Goal: Information Seeking & Learning: Learn about a topic

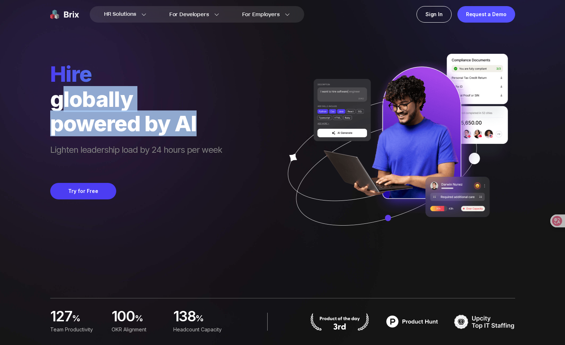
drag, startPoint x: 66, startPoint y: 95, endPoint x: 220, endPoint y: 137, distance: 160.3
click at [219, 137] on div "hire globally powered by AI Lighten leadership load by 24 hours per week" at bounding box center [136, 115] width 172 height 108
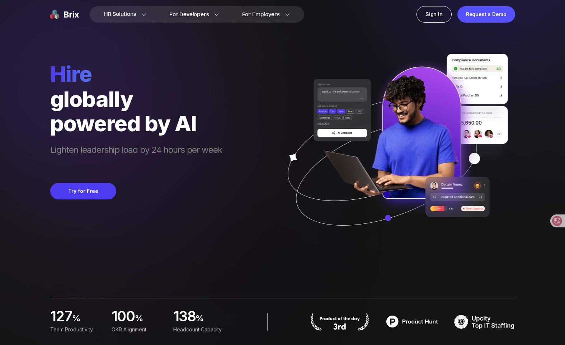
click at [193, 148] on span "Lighten leadership load by 24 hours per week" at bounding box center [136, 156] width 172 height 24
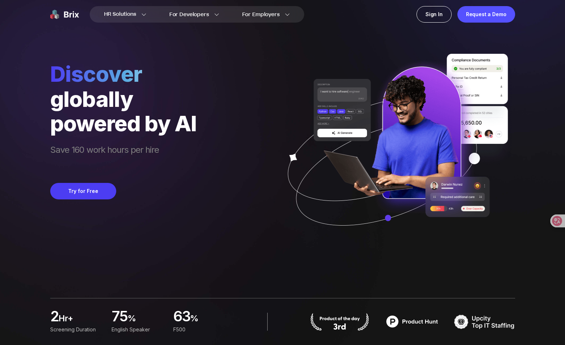
click at [198, 133] on div "Discover globally powered by AI Save 160 work hours per hire Try for Free" at bounding box center [282, 123] width 465 height 247
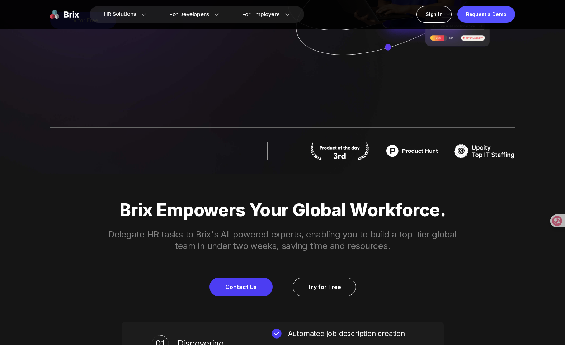
scroll to position [222, 0]
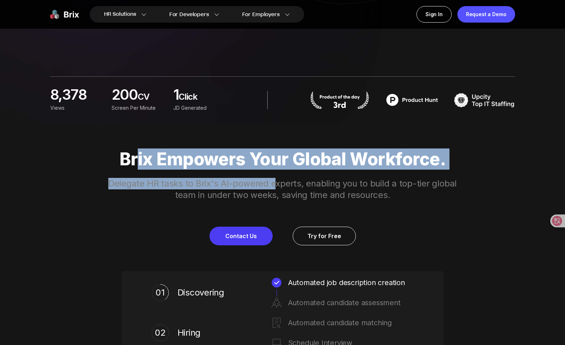
drag, startPoint x: 152, startPoint y: 158, endPoint x: 264, endPoint y: 182, distance: 114.0
click at [264, 182] on div "Brix Empowers Your Global Workforce. Delegate HR tasks to Brix's AI-powered exp…" at bounding box center [282, 197] width 517 height 96
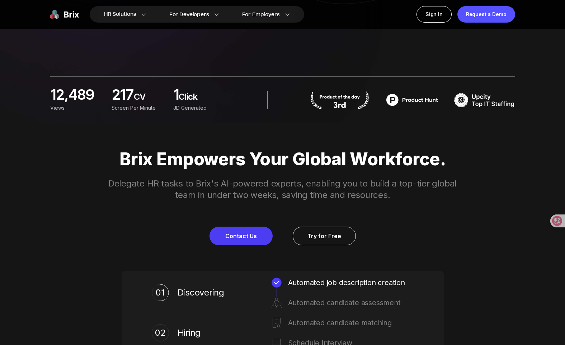
click at [235, 188] on p "Delegate HR tasks to Brix's AI-powered experts, enabling you to build a top-tie…" at bounding box center [282, 189] width 367 height 23
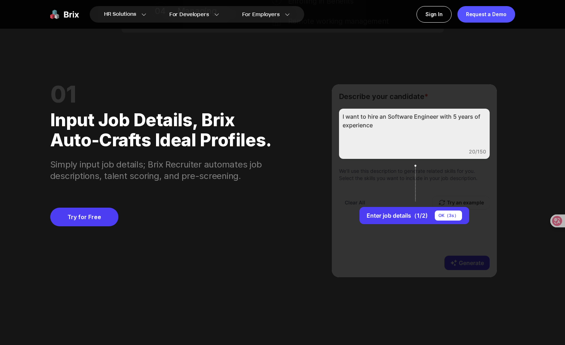
scroll to position [660, 0]
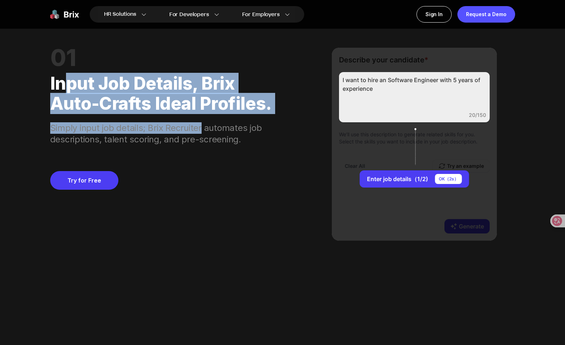
drag, startPoint x: 69, startPoint y: 79, endPoint x: 229, endPoint y: 138, distance: 170.6
click at [227, 137] on div "01 Input job details, Brix auto-crafts ideal profiles. Simply input job details…" at bounding box center [164, 97] width 228 height 98
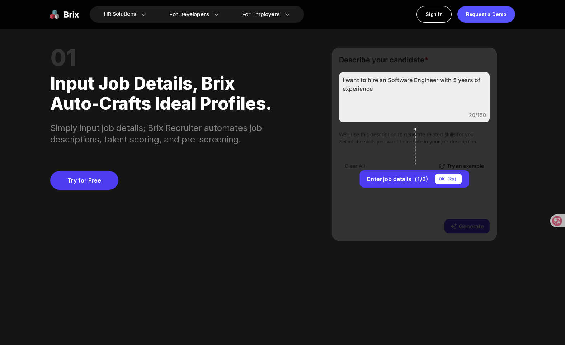
click at [219, 147] on div "Try for Free" at bounding box center [164, 167] width 228 height 44
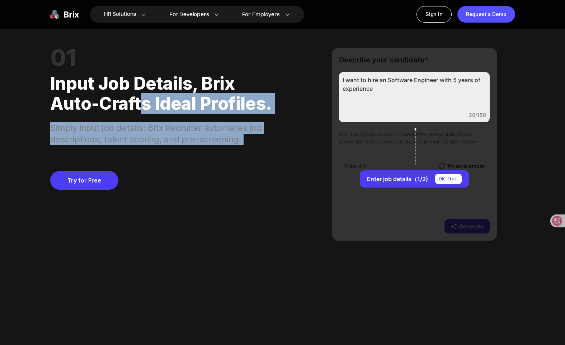
drag, startPoint x: 198, startPoint y: 128, endPoint x: 121, endPoint y: 99, distance: 82.4
click at [123, 101] on div "01 Input job details, Brix auto-crafts ideal profiles. Simply input job details…" at bounding box center [164, 144] width 228 height 193
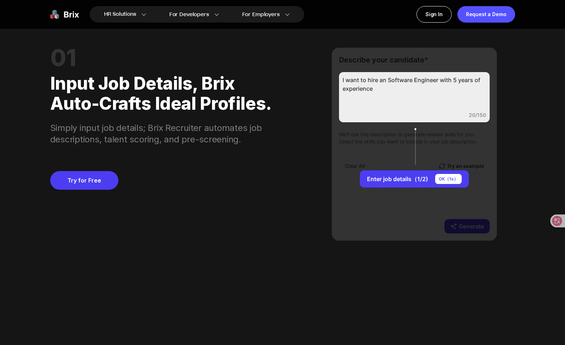
click at [204, 124] on div "Simply input job details; Brix Recruiter automates job descriptions, talent sco…" at bounding box center [164, 130] width 228 height 32
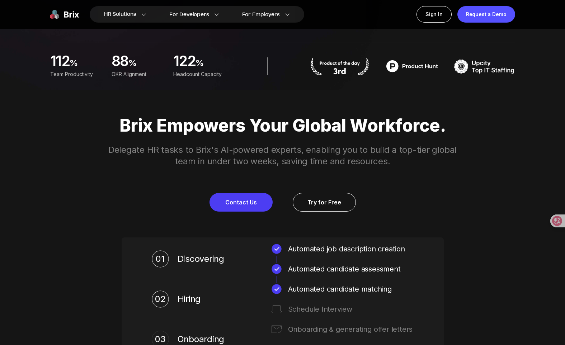
scroll to position [0, 0]
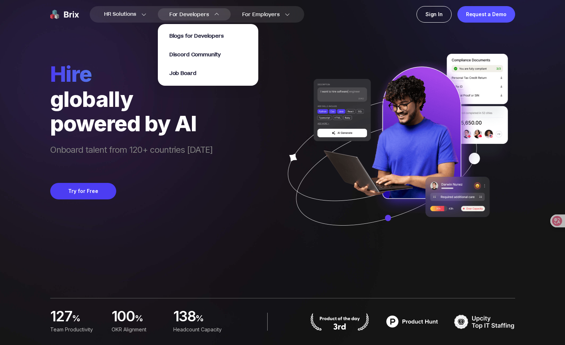
click at [191, 14] on span "For Developers" at bounding box center [189, 15] width 40 height 8
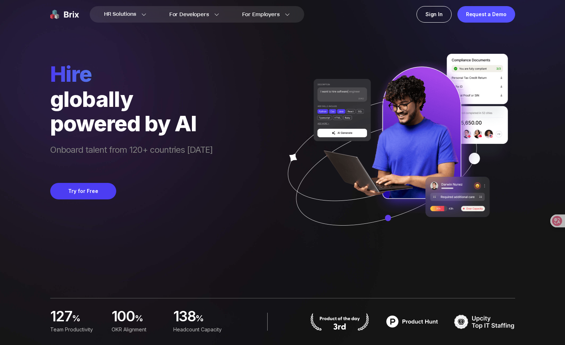
drag, startPoint x: 220, startPoint y: 120, endPoint x: 243, endPoint y: 51, distance: 72.1
click at [220, 120] on div "hire globally powered by AI Onboard talent from 120+ countries [DATE] Try for F…" at bounding box center [282, 123] width 465 height 247
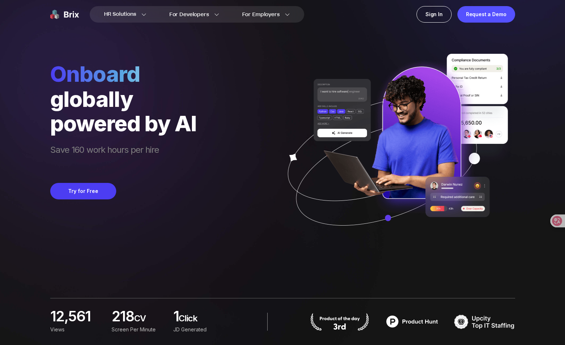
click at [218, 141] on div "Onboard globally powered by AI Save 160 work hours per hire Try for Free" at bounding box center [282, 123] width 465 height 247
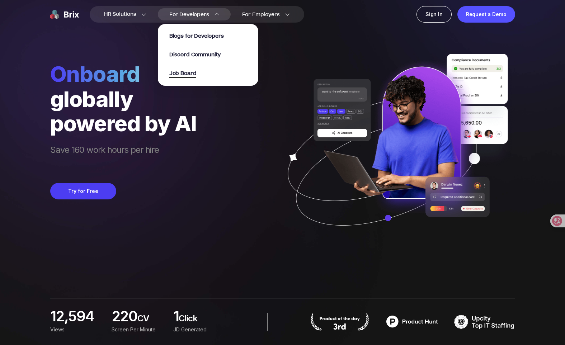
click at [196, 76] on span "Job Board" at bounding box center [182, 74] width 27 height 8
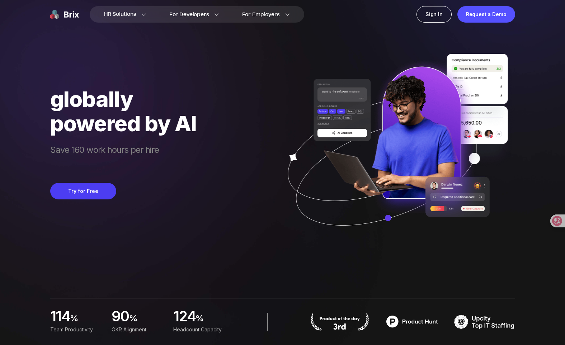
click at [143, 167] on span "Save 160 work hours per hire" at bounding box center [123, 156] width 146 height 24
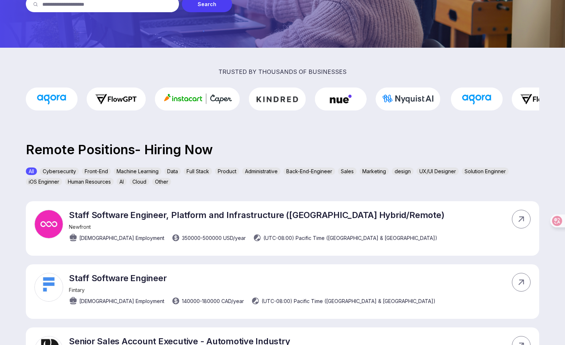
scroll to position [131, 0]
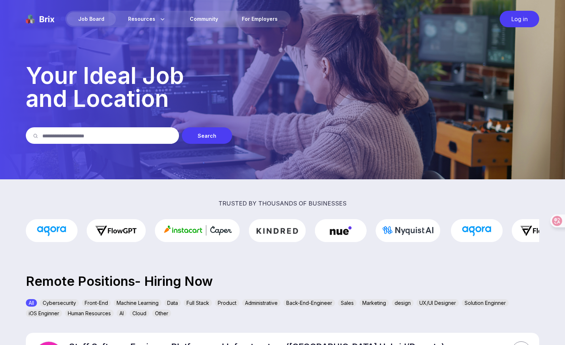
click at [236, 69] on p "Your Ideal Job and Location" at bounding box center [282, 87] width 513 height 46
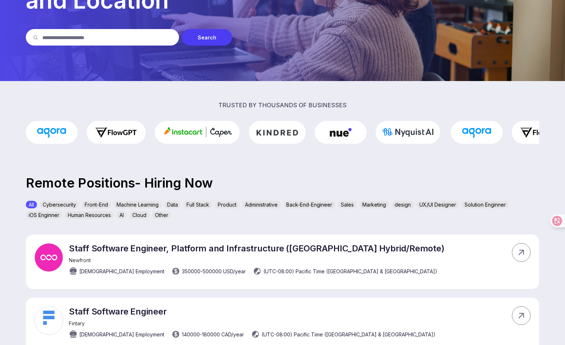
scroll to position [177, 0]
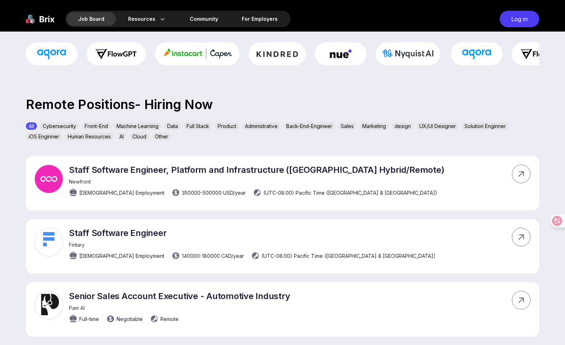
click at [272, 100] on p "Remote Positions- Hiring Now" at bounding box center [282, 105] width 565 height 10
click at [121, 136] on div "AI" at bounding box center [122, 137] width 10 height 8
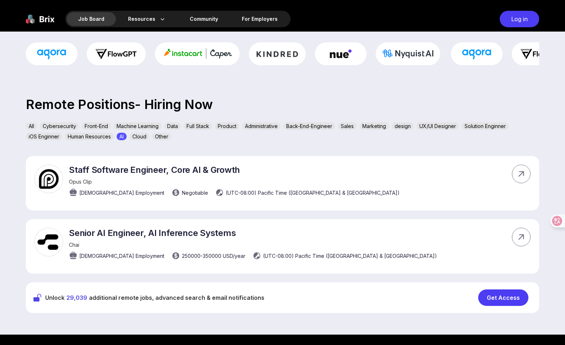
click at [203, 144] on section "trusted by thousands of businesses Remote Positions- Hiring Now All Cybersecuri…" at bounding box center [282, 169] width 565 height 332
click at [381, 124] on div "Marketing" at bounding box center [373, 126] width 29 height 8
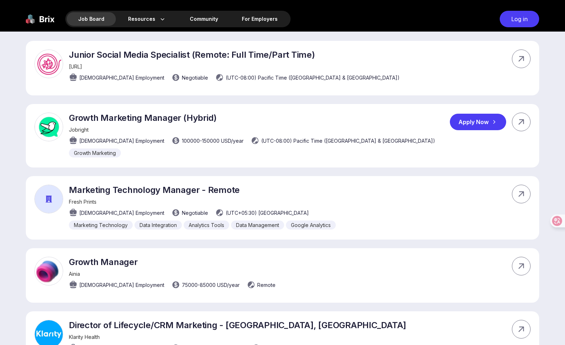
scroll to position [167, 0]
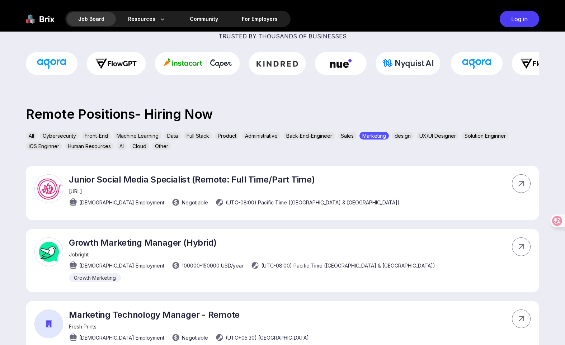
click at [314, 155] on section "trusted by thousands of businesses Remote Positions- Hiring Now All Cybersecuri…" at bounding box center [282, 282] width 565 height 540
click at [314, 135] on div "Back-End-Engineer" at bounding box center [309, 136] width 52 height 8
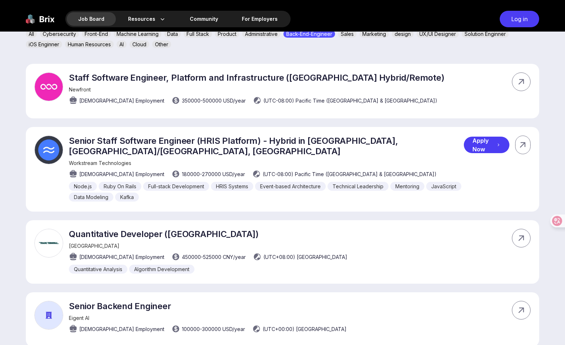
scroll to position [278, 0]
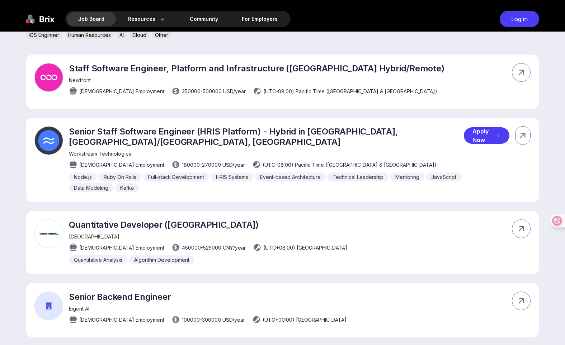
click at [498, 136] on icon at bounding box center [498, 135] width 1 height 3
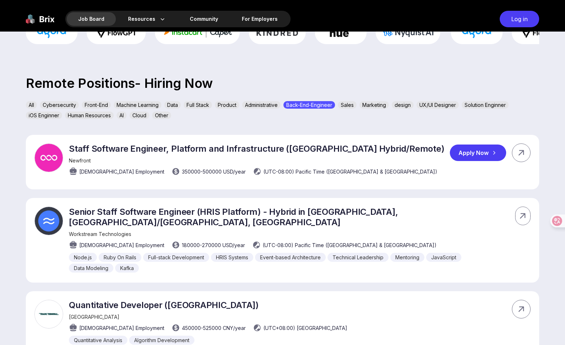
scroll to position [163, 0]
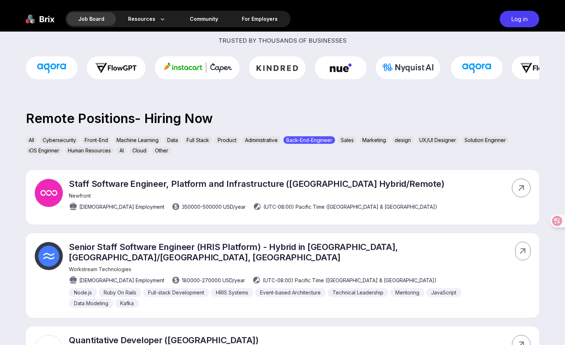
click at [174, 140] on div "Data" at bounding box center [172, 140] width 17 height 8
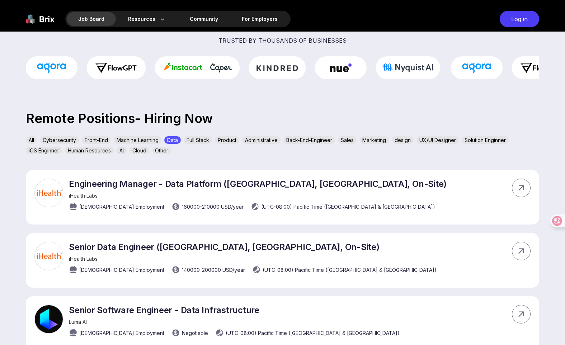
click at [35, 138] on div "All" at bounding box center [31, 140] width 11 height 8
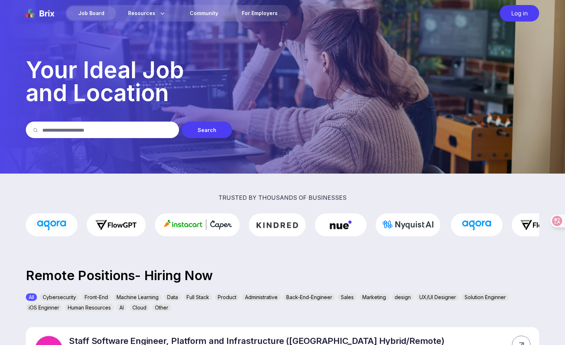
scroll to position [0, 0]
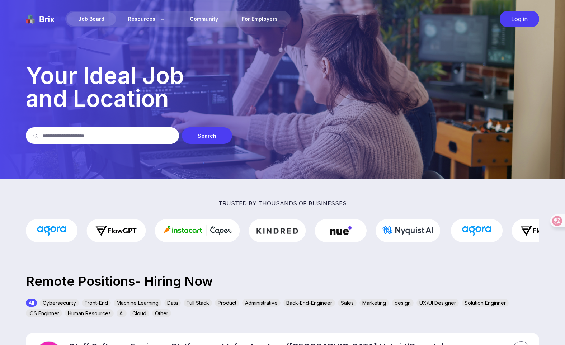
click at [141, 167] on img at bounding box center [282, 89] width 565 height 179
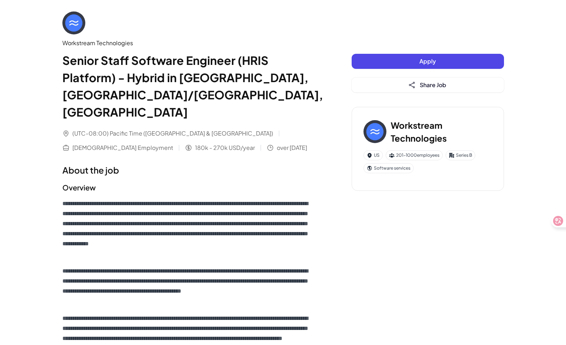
click at [179, 199] on p "**********" at bounding box center [187, 229] width 250 height 60
click at [174, 199] on p "**********" at bounding box center [187, 229] width 250 height 60
